Goal: Task Accomplishment & Management: Use online tool/utility

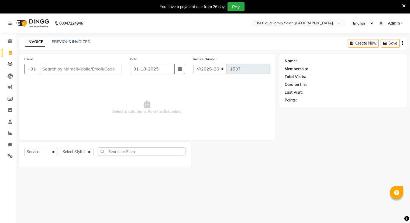
select select "8444"
select select "service"
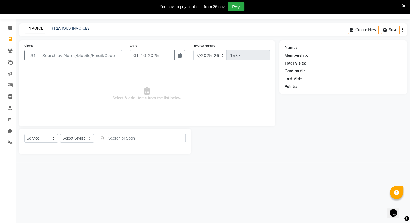
click at [75, 54] on input "Client" at bounding box center [80, 55] width 83 height 10
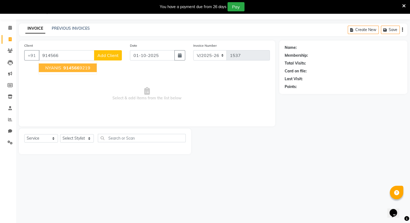
click at [75, 70] on button "NYANIS 914566 9219" at bounding box center [68, 67] width 58 height 9
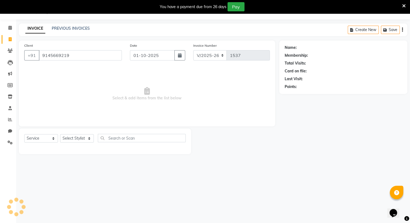
type input "9145669219"
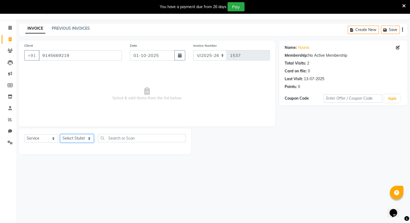
click at [68, 138] on select "Select Stylist Amrapali Bhumi OM [PERSON_NAME] [PERSON_NAME] [PERSON_NAME]" at bounding box center [77, 138] width 34 height 8
select select "83284"
click at [60, 134] on select "Select Stylist Amrapali Bhumi OM [PERSON_NAME] [PERSON_NAME] [PERSON_NAME]" at bounding box center [77, 138] width 34 height 8
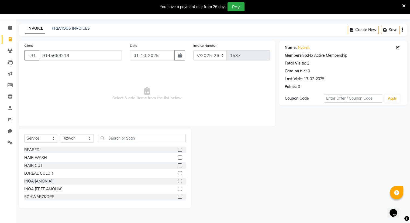
click at [178, 165] on label at bounding box center [180, 165] width 4 height 4
click at [178, 165] on input "checkbox" at bounding box center [180, 166] width 4 height 4
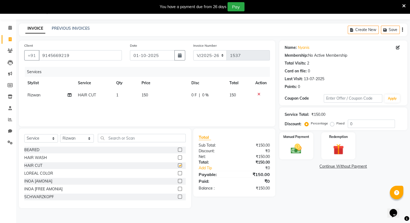
checkbox input "false"
click at [178, 149] on label at bounding box center [180, 149] width 4 height 4
click at [178, 149] on input "checkbox" at bounding box center [180, 150] width 4 height 4
checkbox input "false"
click at [300, 150] on img at bounding box center [296, 148] width 18 height 13
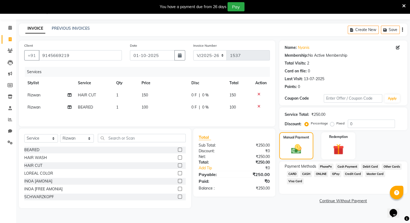
click at [323, 173] on span "ONLINE" at bounding box center [321, 174] width 14 height 6
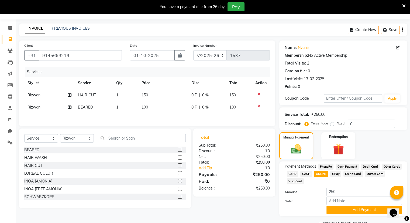
scroll to position [27, 0]
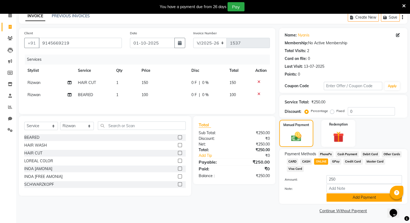
click at [336, 193] on button "Add Payment" at bounding box center [363, 197] width 75 height 8
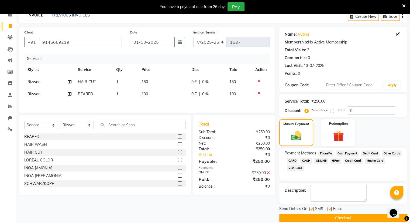
scroll to position [33, 0]
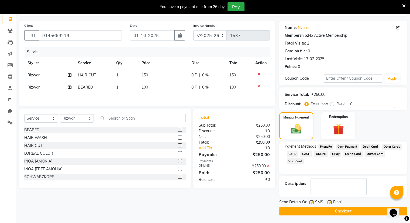
click at [339, 211] on button "Checkout" at bounding box center [343, 211] width 128 height 8
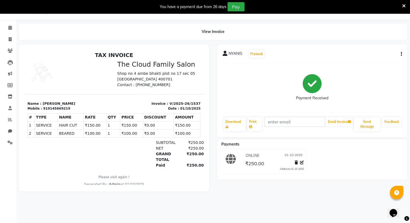
click at [152, 176] on p "Please visit again !" at bounding box center [113, 176] width 173 height 5
